Goal: Task Accomplishment & Management: Manage account settings

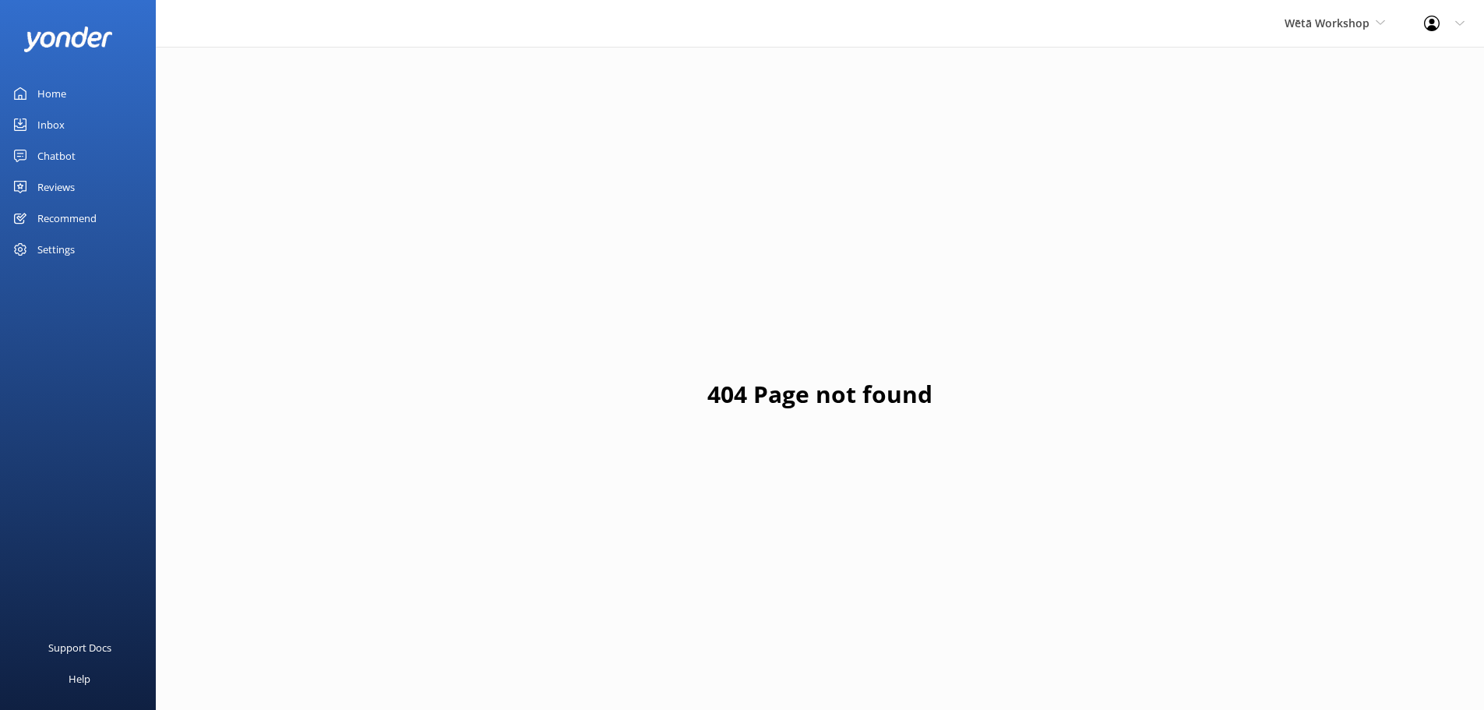
click at [52, 178] on div "Reviews" at bounding box center [55, 186] width 37 height 31
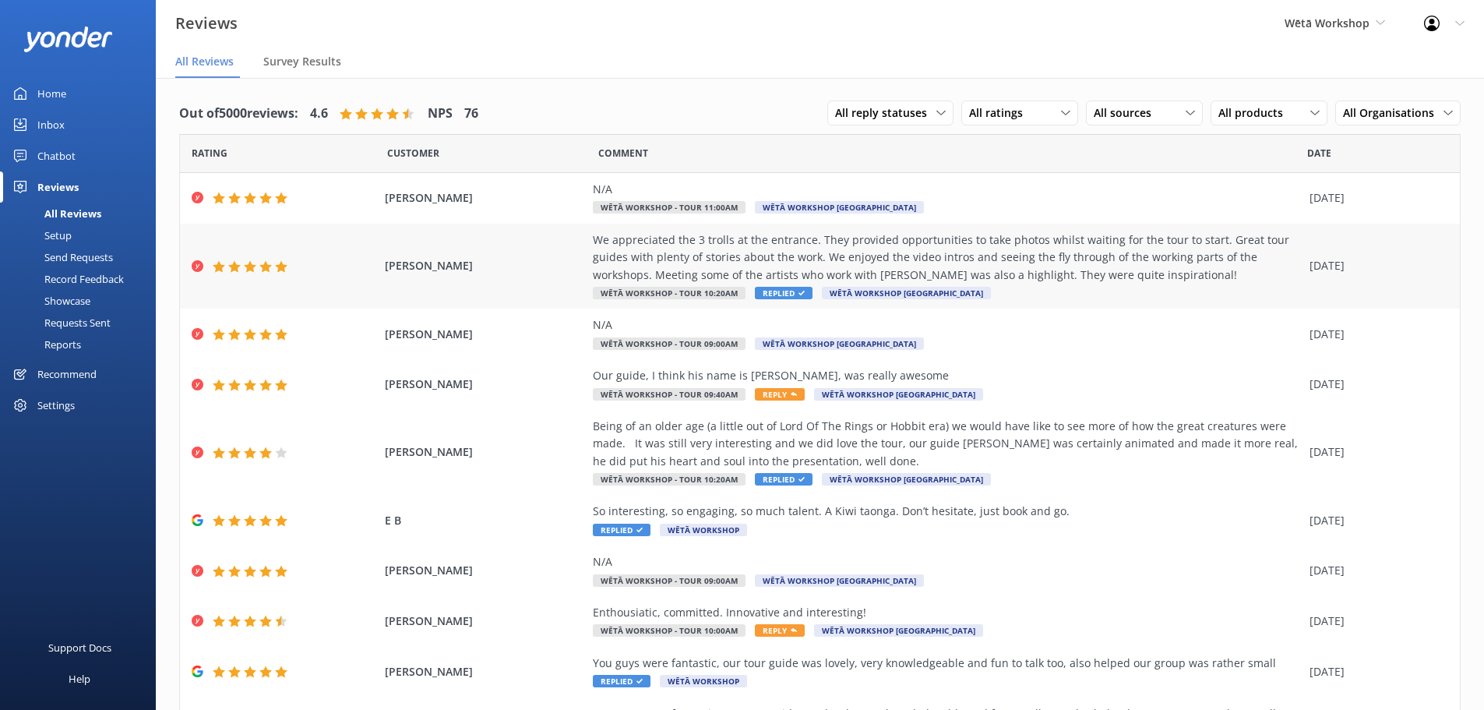
click at [616, 261] on div "We appreciated the 3 trolls at the entrance. They provided opportunities to tak…" at bounding box center [947, 257] width 709 height 52
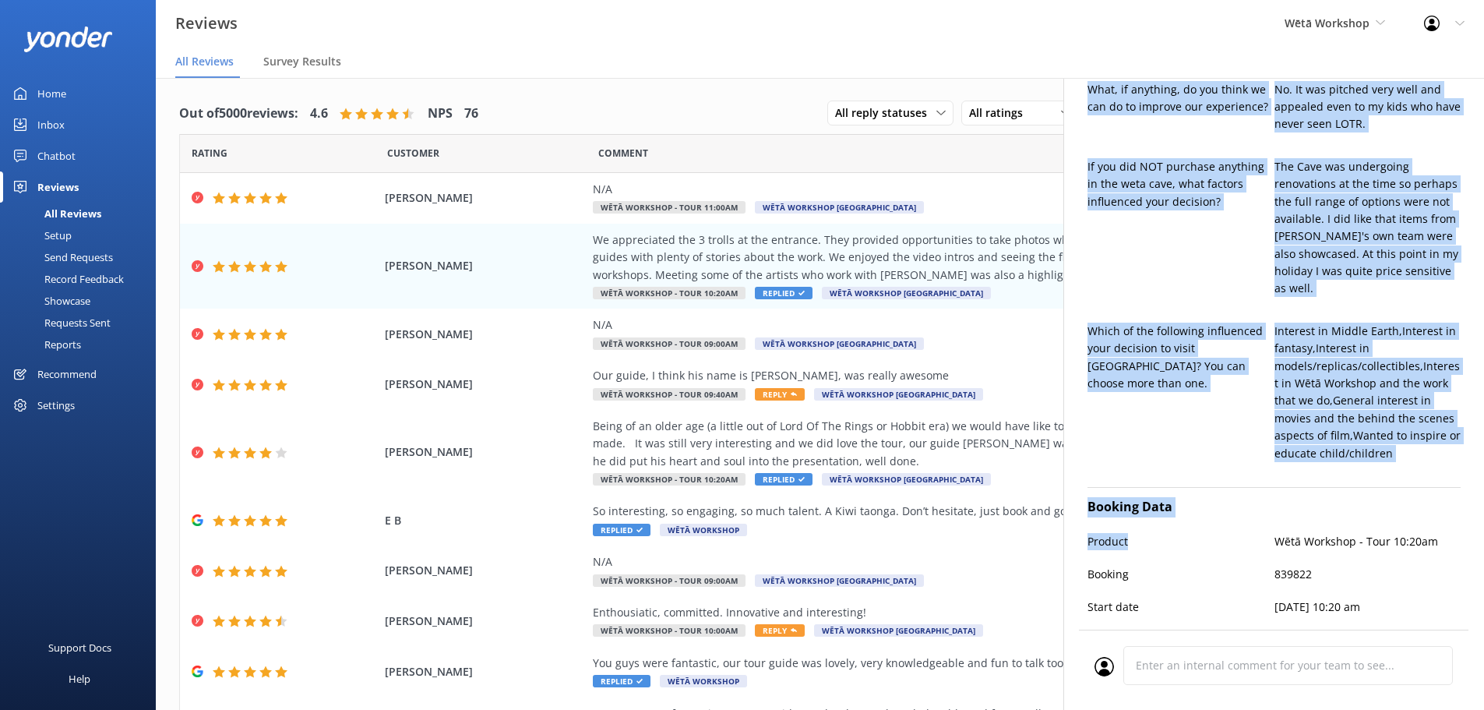
scroll to position [701, 0]
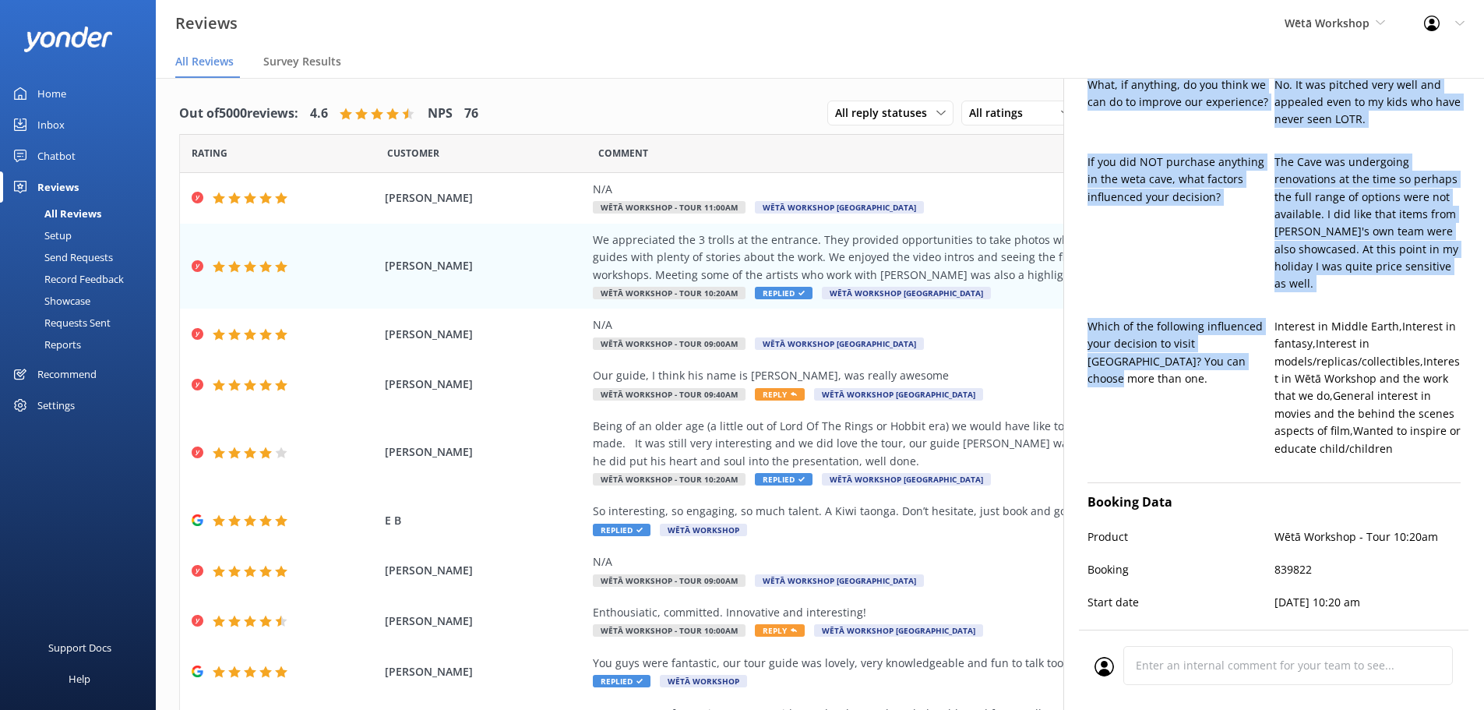
drag, startPoint x: 1088, startPoint y: 199, endPoint x: 1233, endPoint y: 373, distance: 226.8
click at [1233, 373] on div "Additional Questions How would you rate your overall experience with us? 5 How …" at bounding box center [1273, 192] width 373 height 562
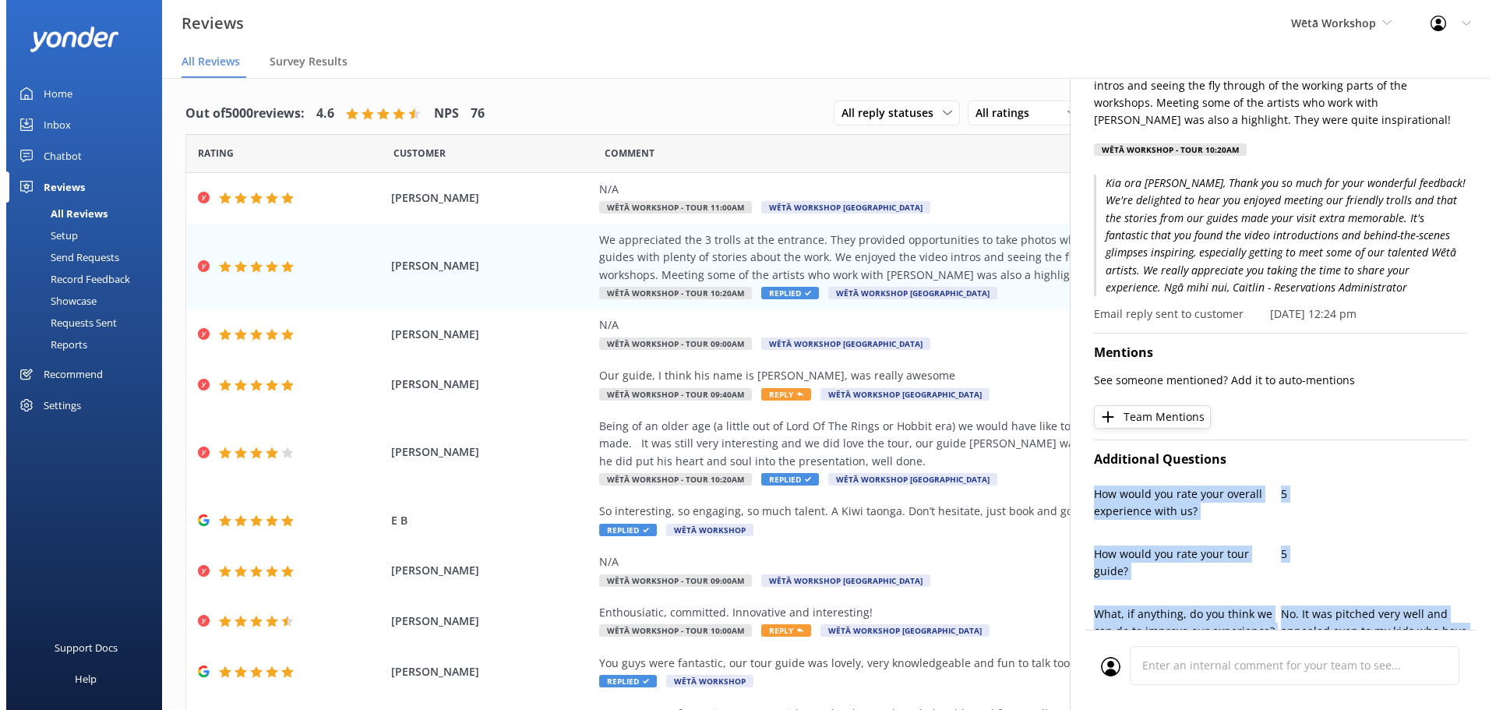
scroll to position [156, 0]
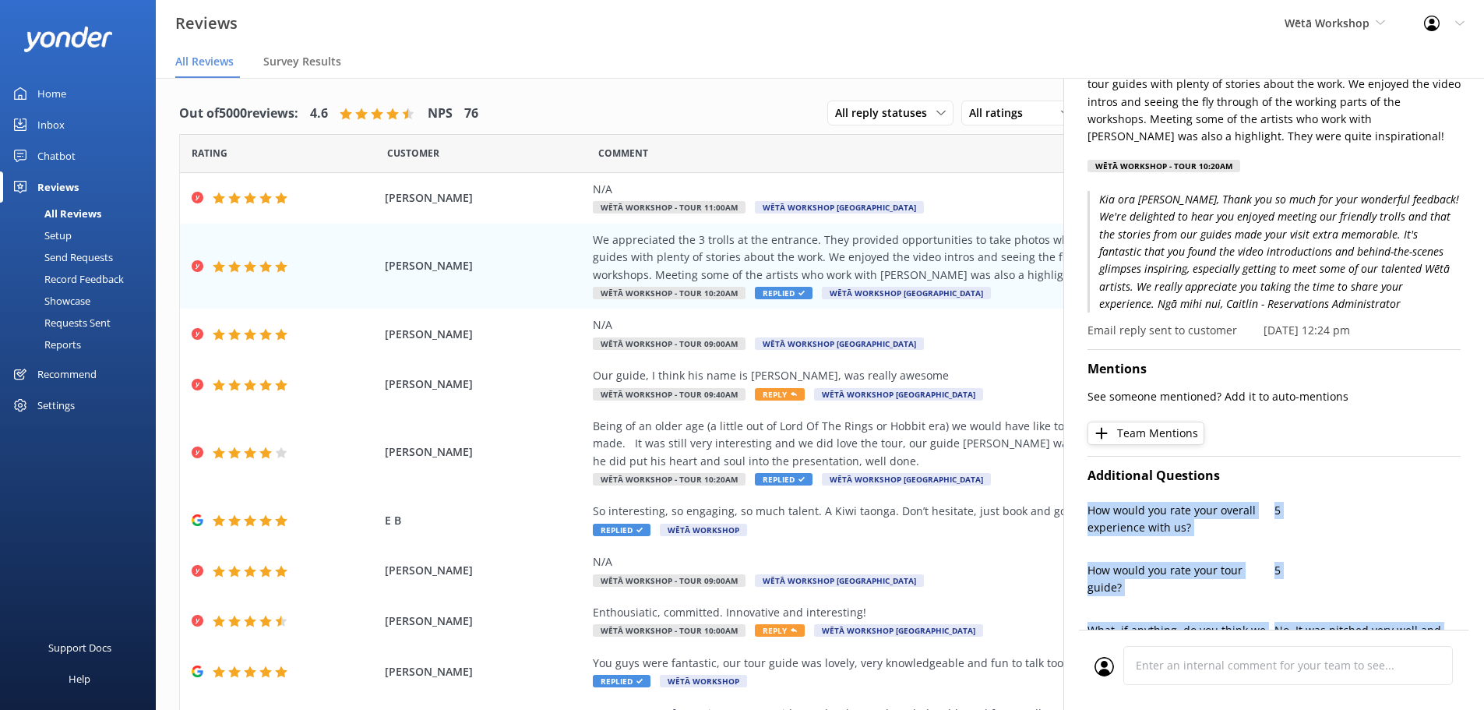
click at [70, 237] on div "Setup" at bounding box center [40, 235] width 62 height 22
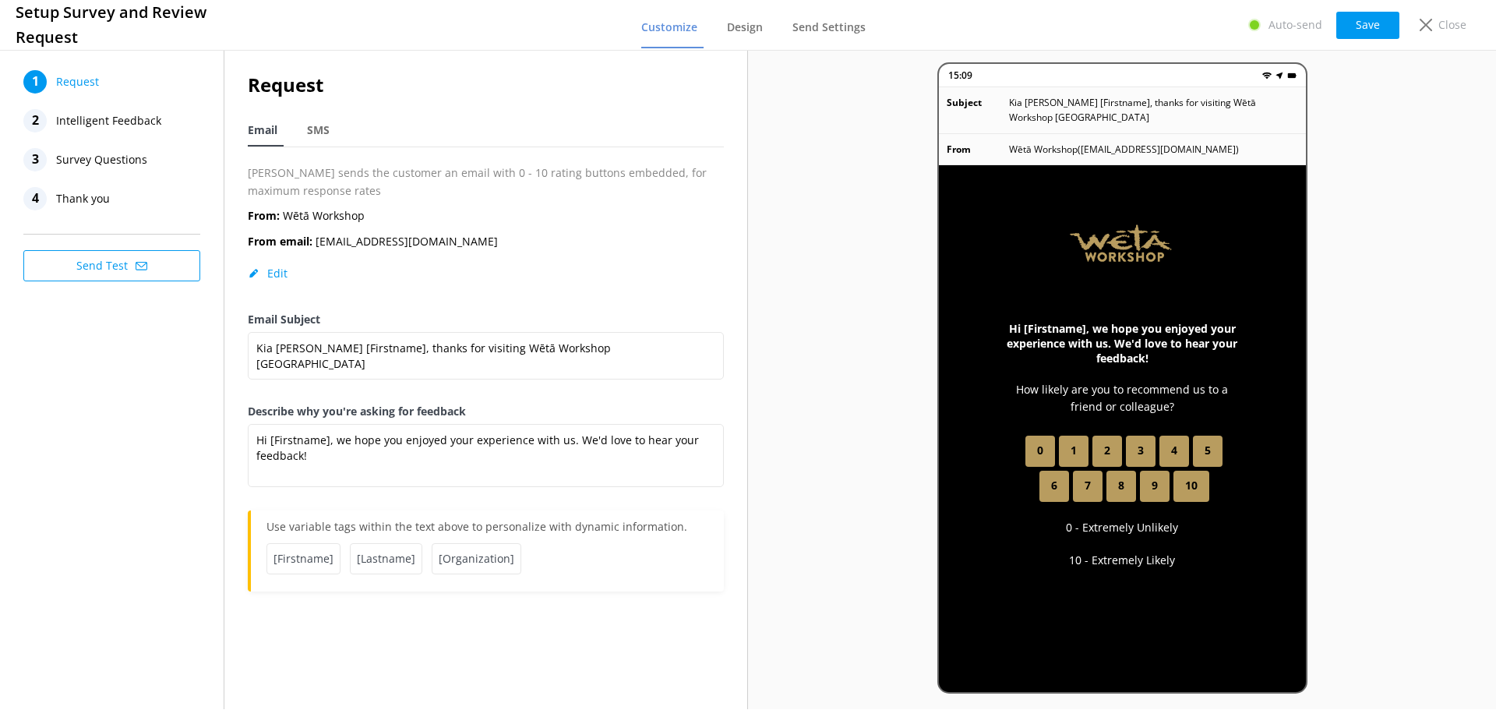
click at [113, 161] on span "Survey Questions" at bounding box center [101, 159] width 91 height 23
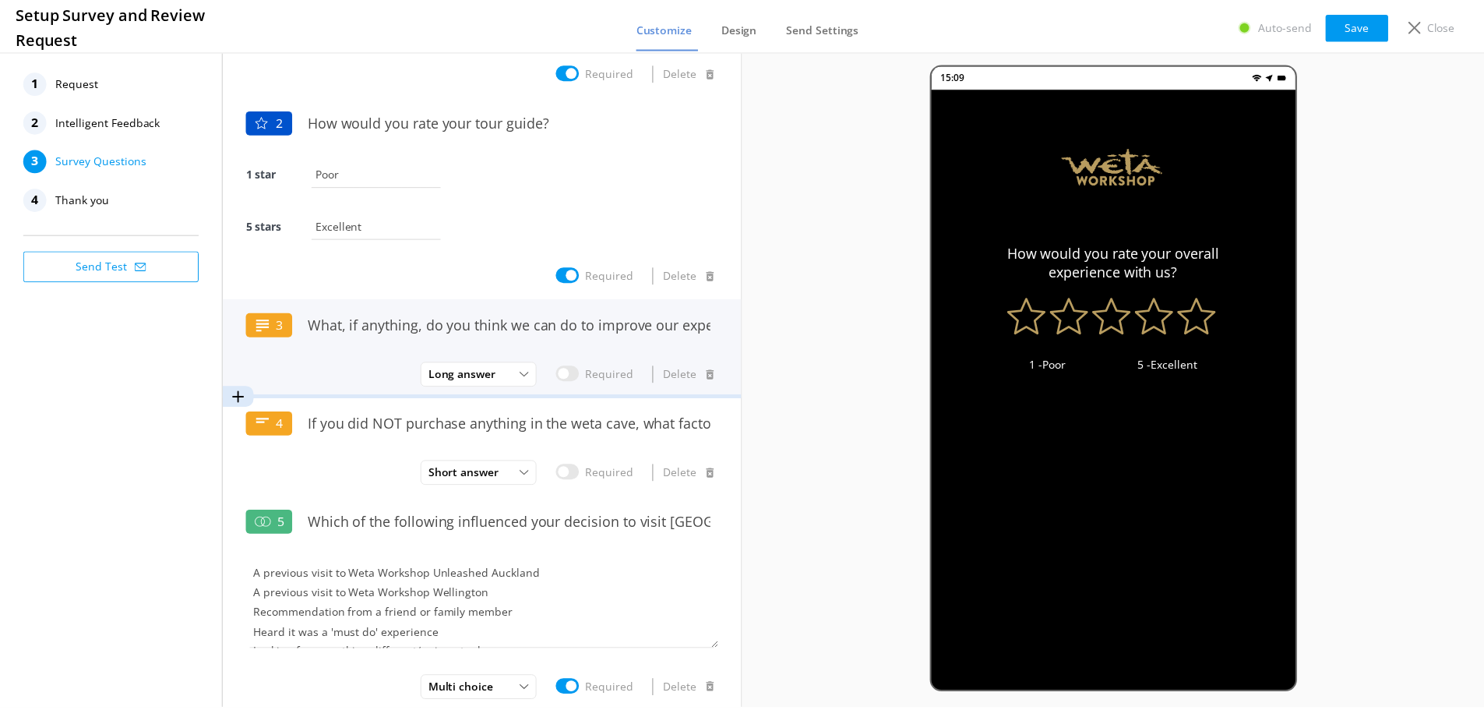
scroll to position [156, 0]
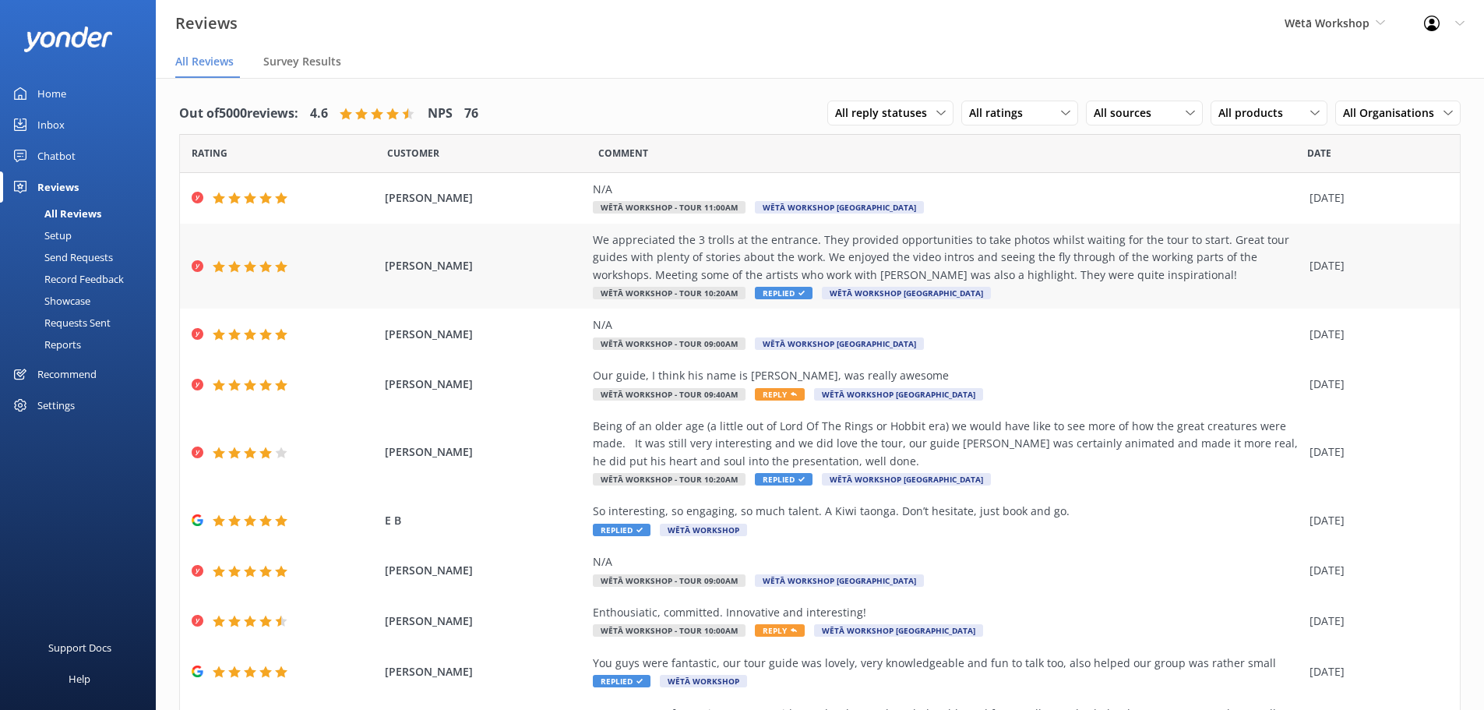
click at [962, 272] on div "We appreciated the 3 trolls at the entrance. They provided opportunities to tak…" at bounding box center [947, 257] width 709 height 52
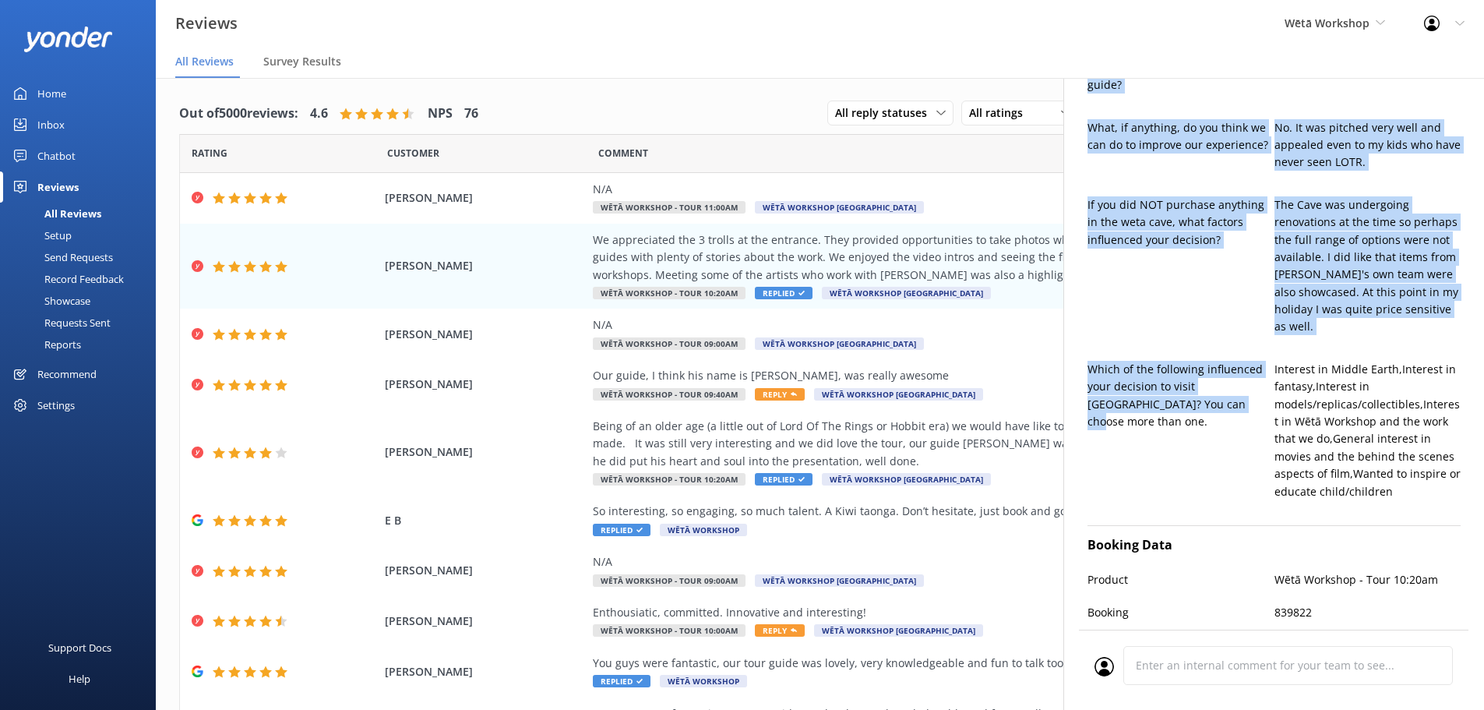
scroll to position [779, 0]
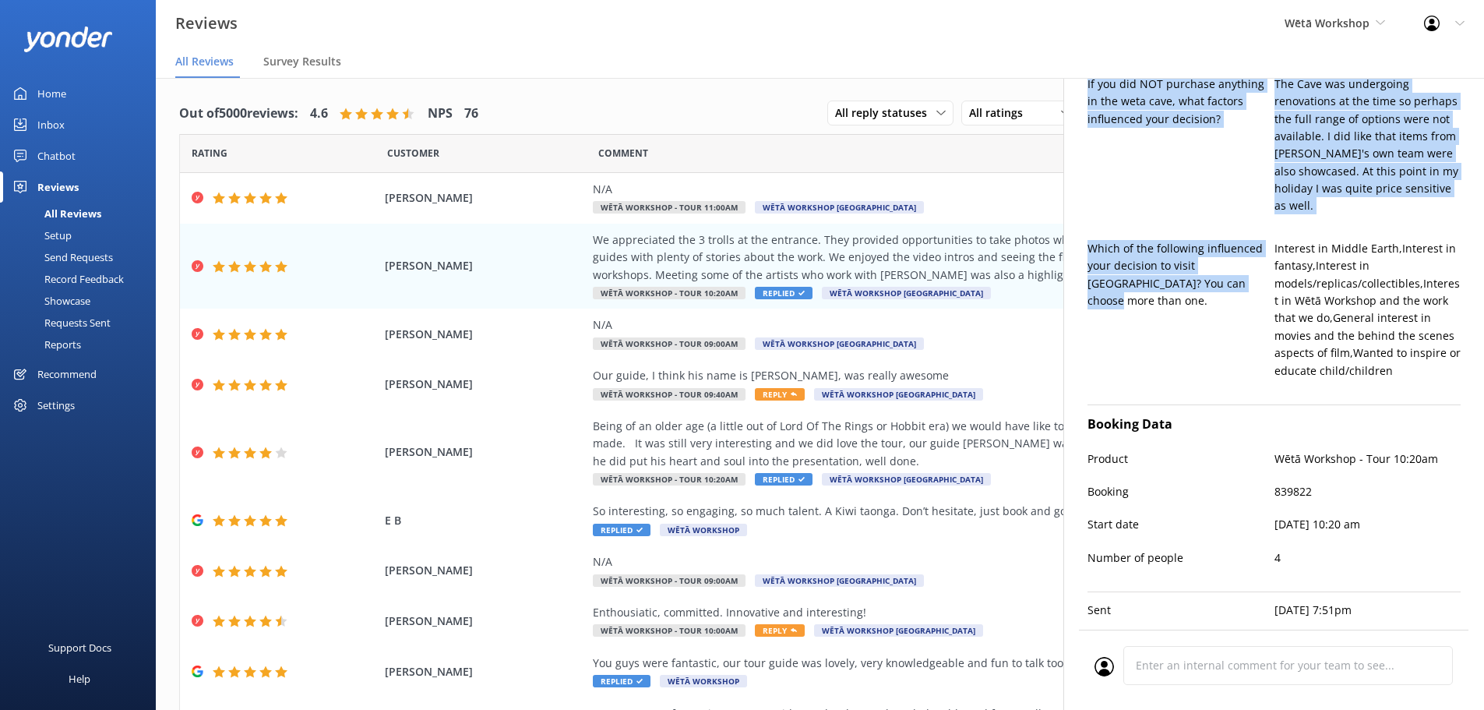
drag, startPoint x: 1085, startPoint y: 199, endPoint x: 1211, endPoint y: 317, distance: 173.0
click at [1211, 317] on div "[PERSON_NAME] [PERSON_NAME][EMAIL_ADDRESS][DOMAIN_NAME] 5 [DATE] We appreciated…" at bounding box center [1273, 433] width 421 height 710
copy div "How would you rate your overall experience with us? 5 How would you rate your t…"
